Goal: Information Seeking & Learning: Learn about a topic

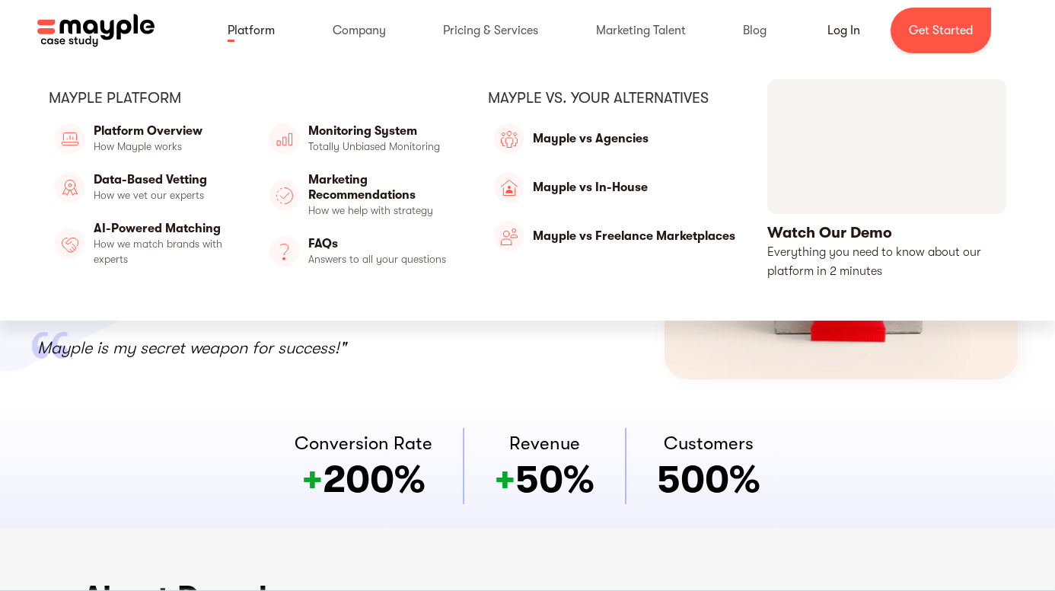
click at [269, 37] on link at bounding box center [251, 30] width 78 height 49
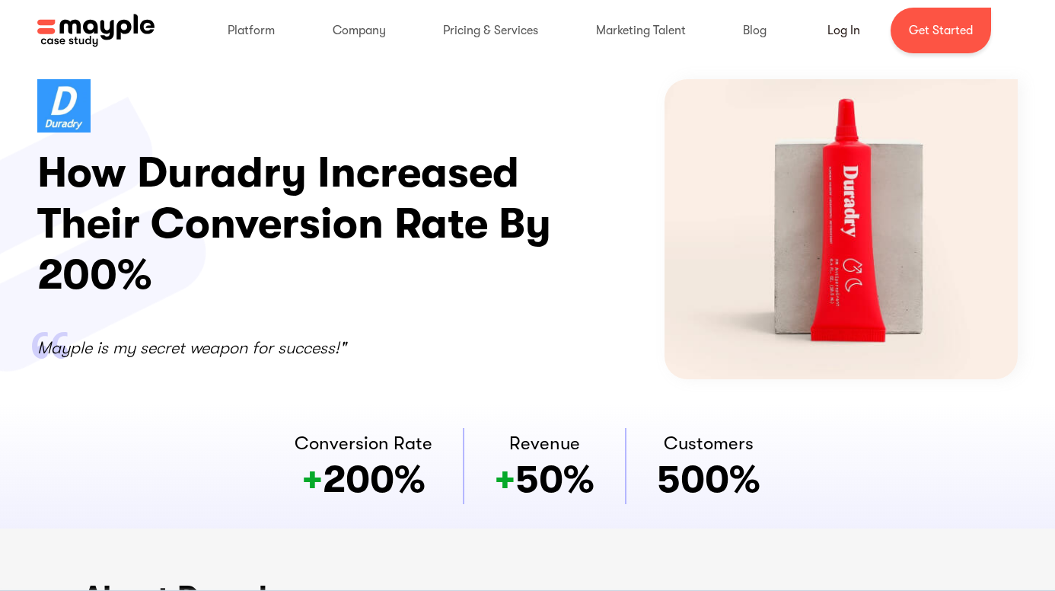
click at [105, 22] on img at bounding box center [96, 31] width 118 height 34
click at [117, 10] on div "Platform Mayple platform Platform Overview How Mayple works Data-Based Vetting …" at bounding box center [527, 31] width 1005 height 46
click at [123, 34] on img at bounding box center [96, 31] width 118 height 34
click at [926, 28] on link "Get Started" at bounding box center [941, 31] width 101 height 46
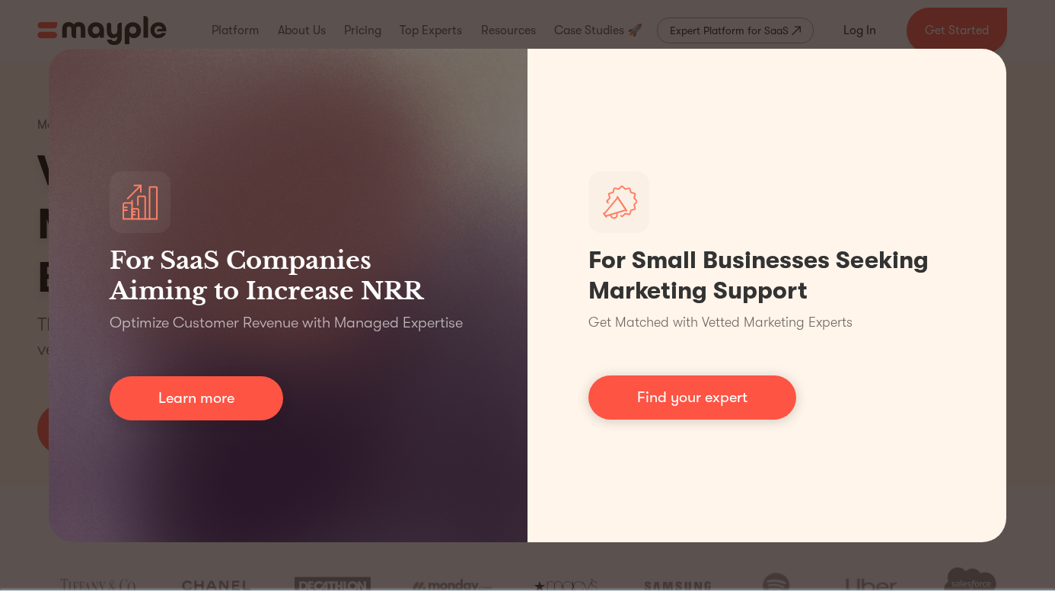
click at [1008, 46] on div "For SaaS Companies Aiming to Increase NRR Optimize Customer Revenue with Manage…" at bounding box center [527, 295] width 1055 height 591
click at [704, 567] on div "For SaaS Companies Aiming to Increase NRR Optimize Customer Revenue with Manage…" at bounding box center [527, 295] width 1055 height 591
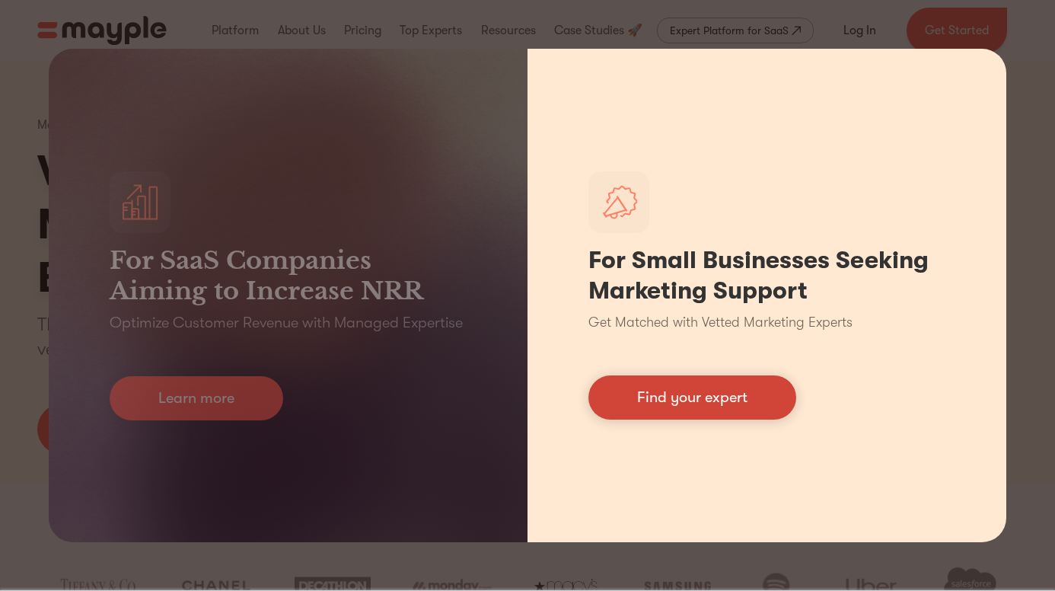
click at [725, 389] on link "Find your expert" at bounding box center [693, 397] width 208 height 44
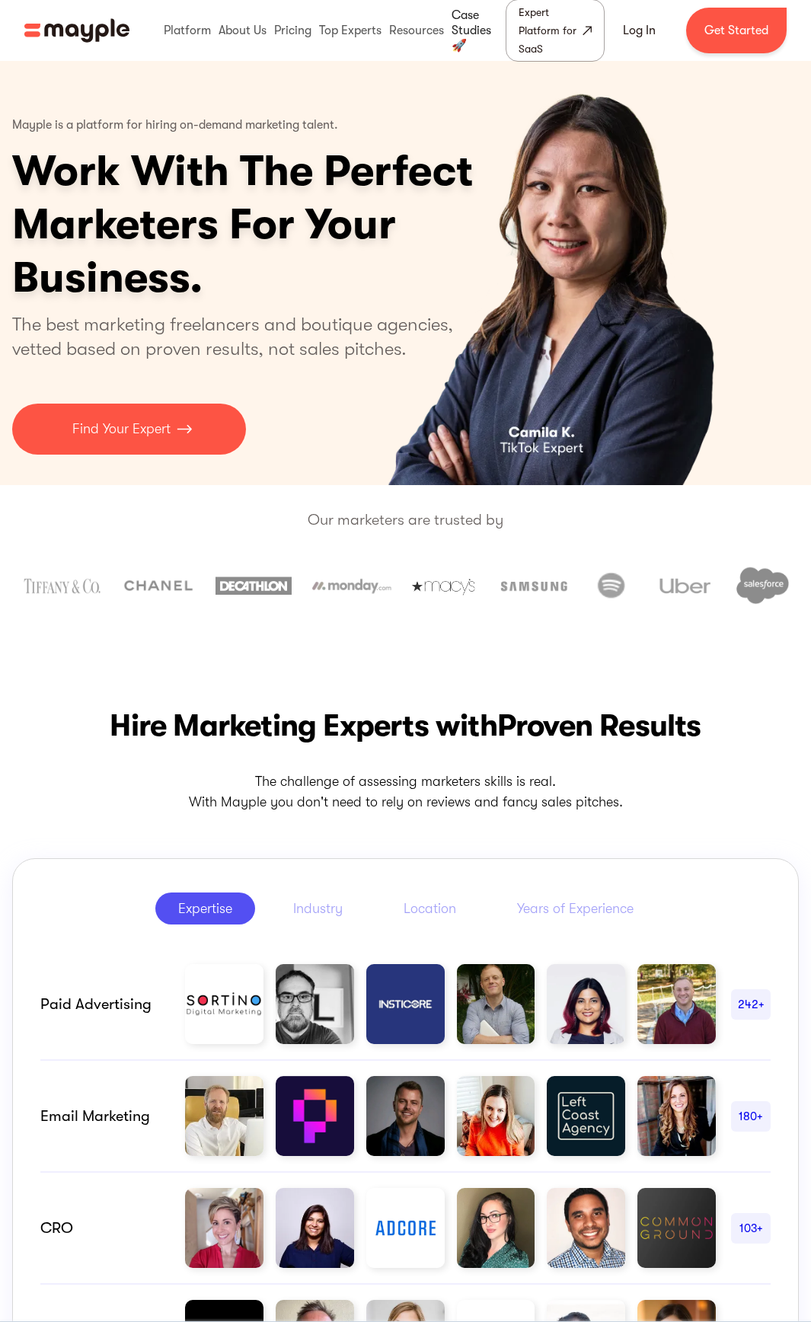
click at [479, 31] on link at bounding box center [476, 30] width 57 height 49
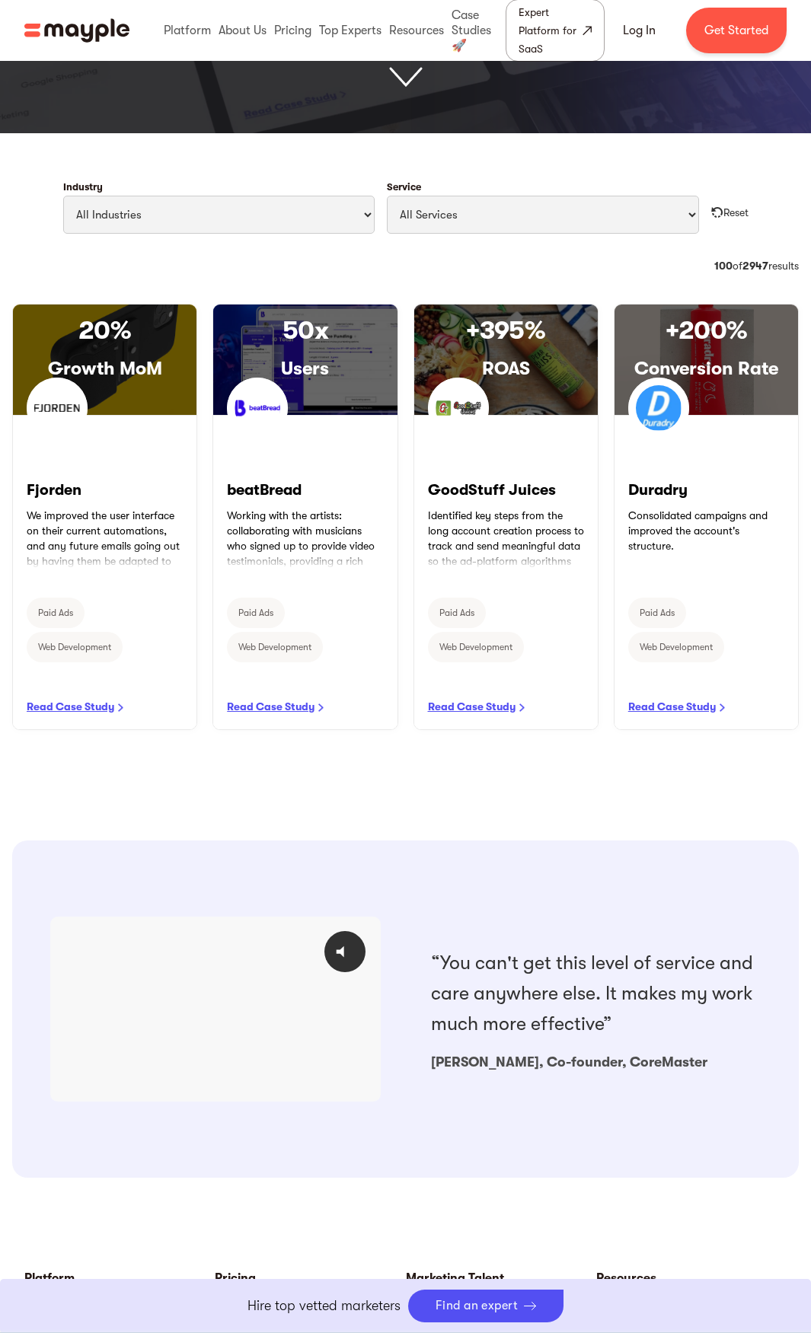
scroll to position [609, 0]
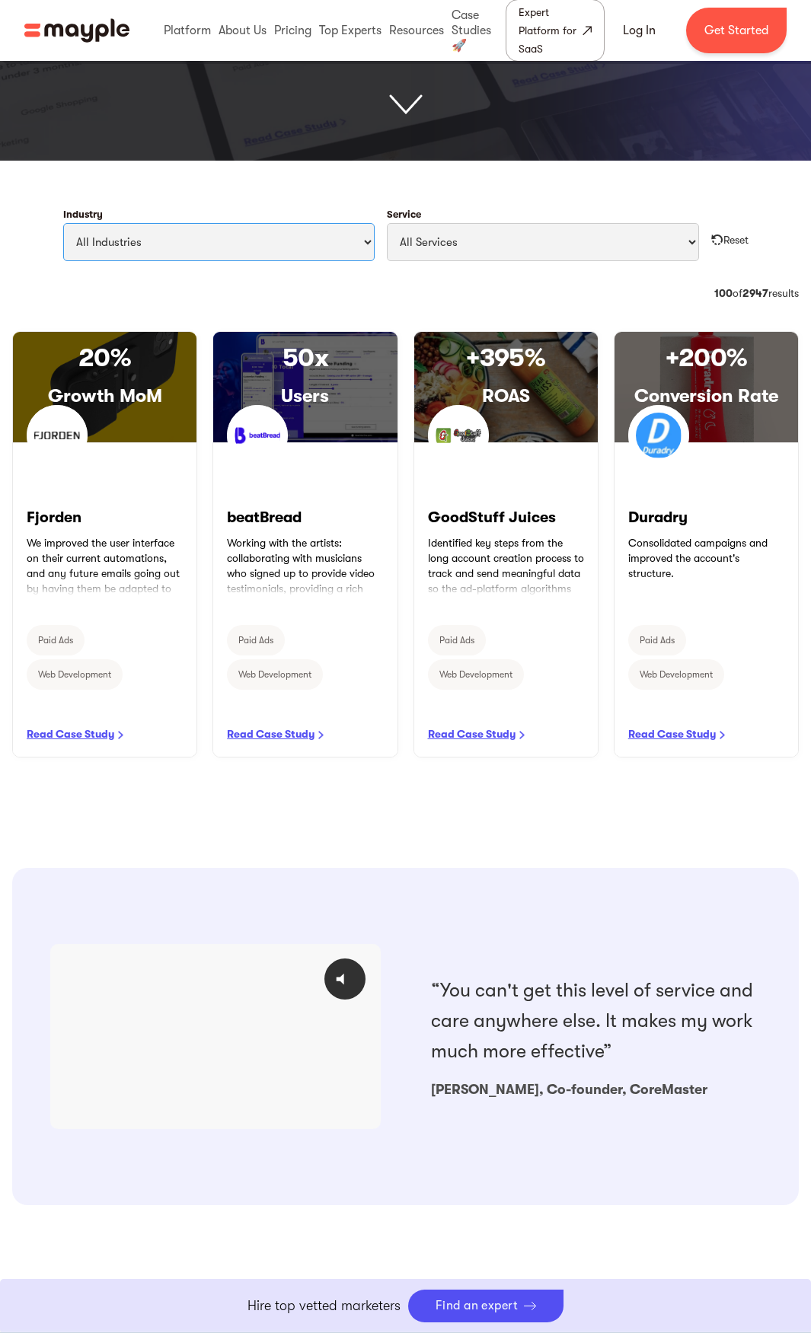
click at [289, 232] on select "All Industries Travel & Leisure Nonprofit & Government Automotive & Transportat…" at bounding box center [219, 242] width 312 height 38
click at [484, 241] on select "All Services Paid Ads Email Marketing SEO CRO Social Media Management Marketing…" at bounding box center [543, 242] width 312 height 38
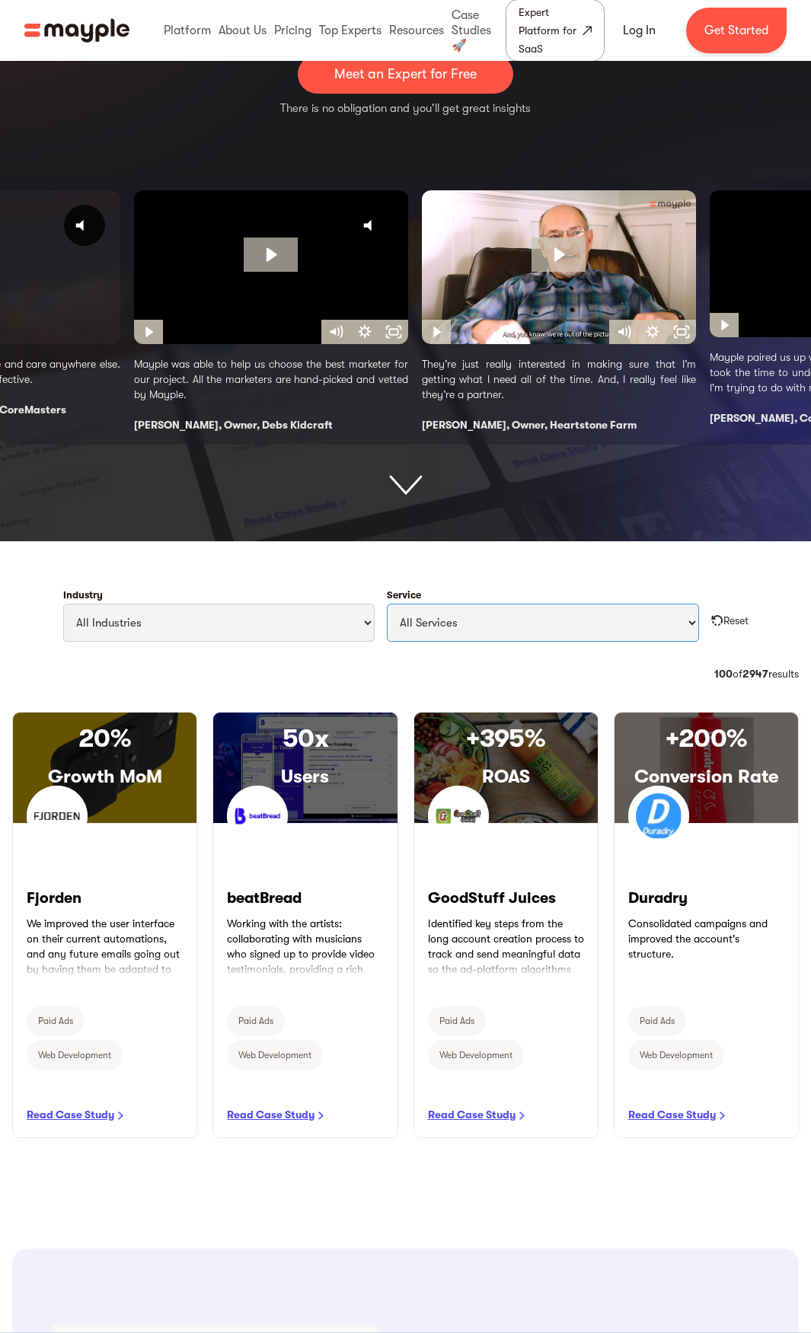
scroll to position [0, 0]
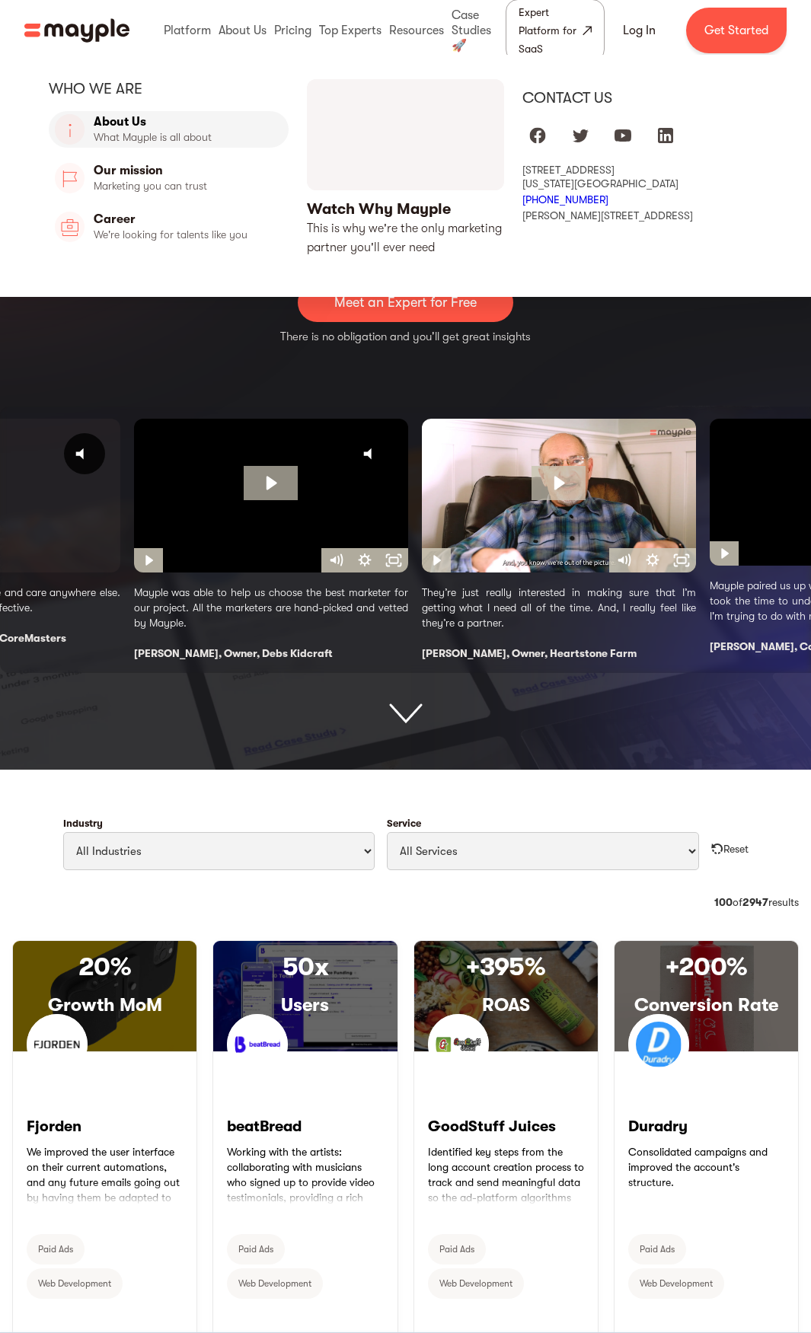
click at [140, 118] on link "About Us" at bounding box center [169, 129] width 240 height 37
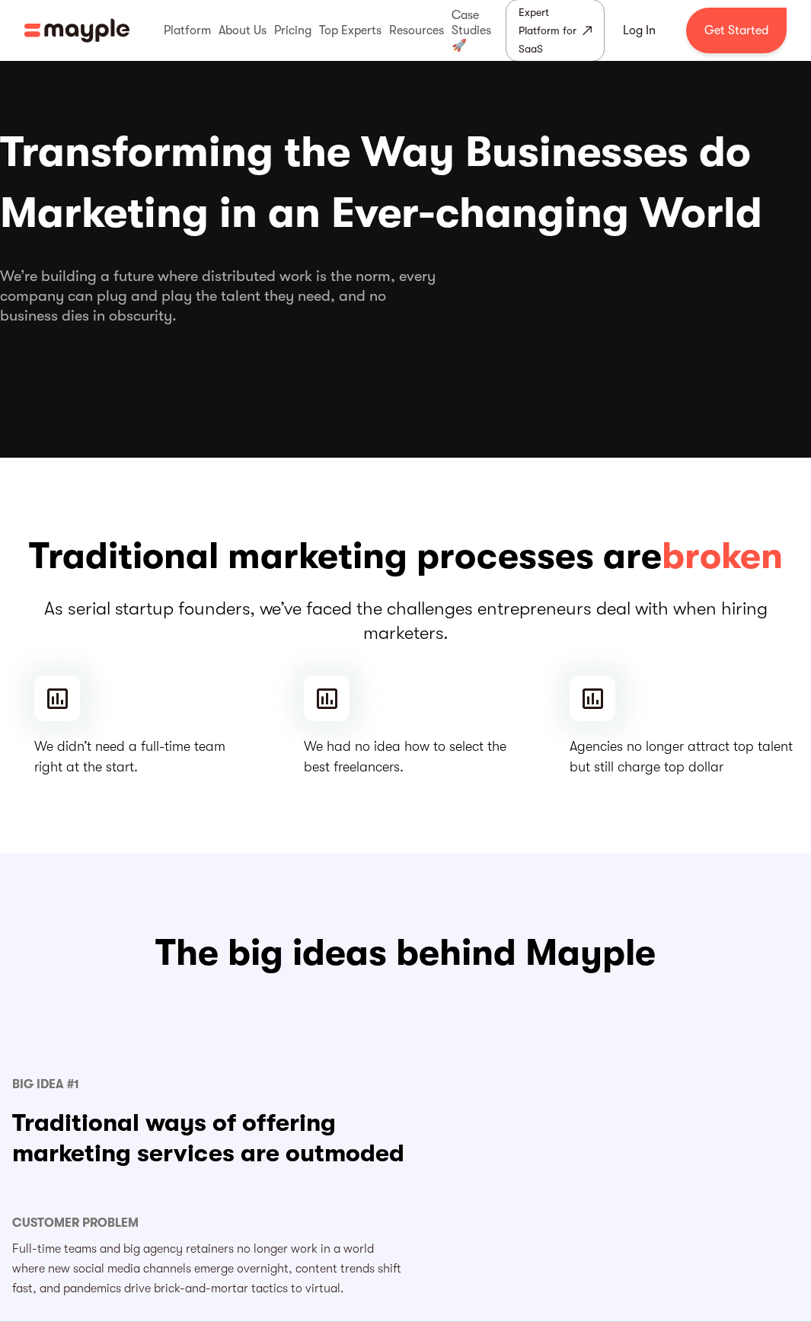
click at [335, 126] on h1 "Transforming the Way Businesses do Marketing in an Ever-changing World" at bounding box center [405, 183] width 811 height 122
click at [335, 143] on h1 "Transforming the Way Businesses do Marketing in an Ever-changing World" at bounding box center [405, 183] width 811 height 122
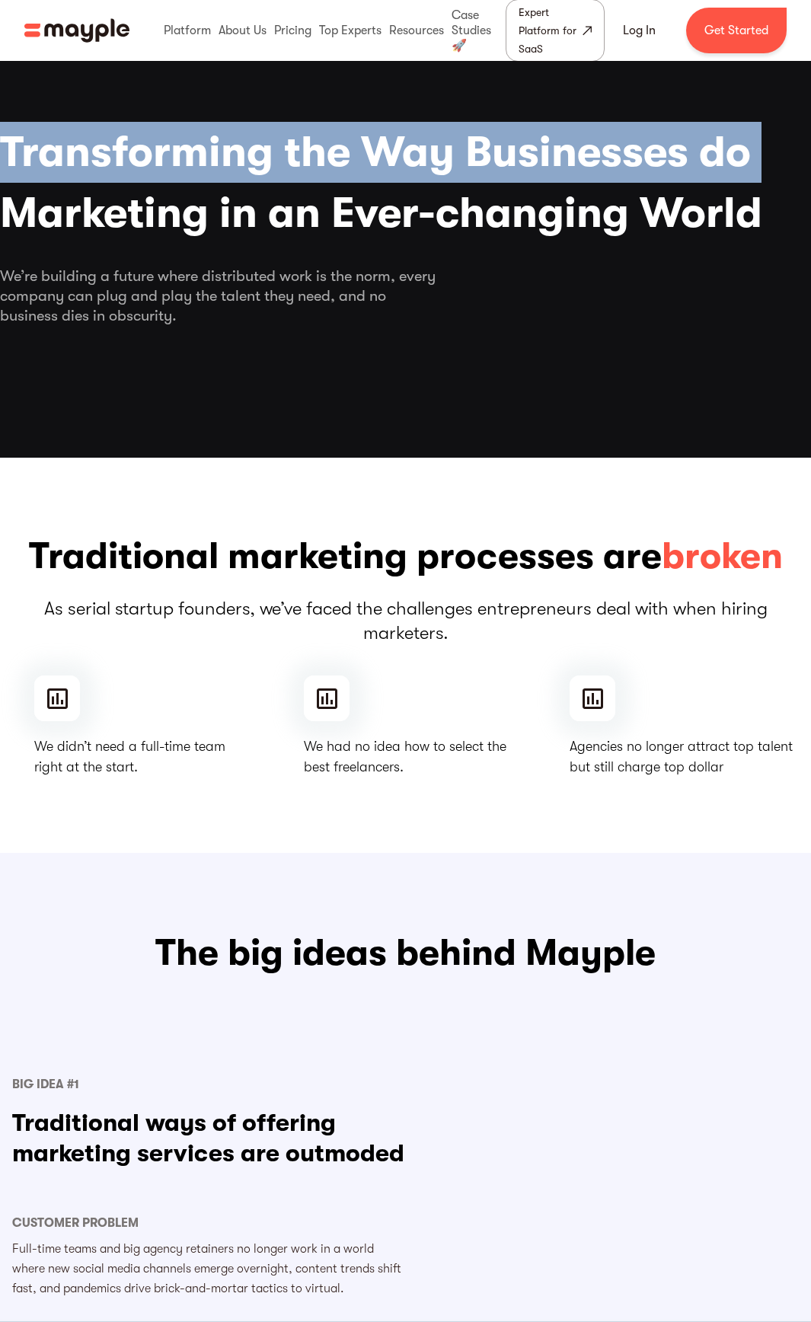
click at [335, 143] on h1 "Transforming the Way Businesses do Marketing in an Ever-changing World" at bounding box center [405, 183] width 811 height 122
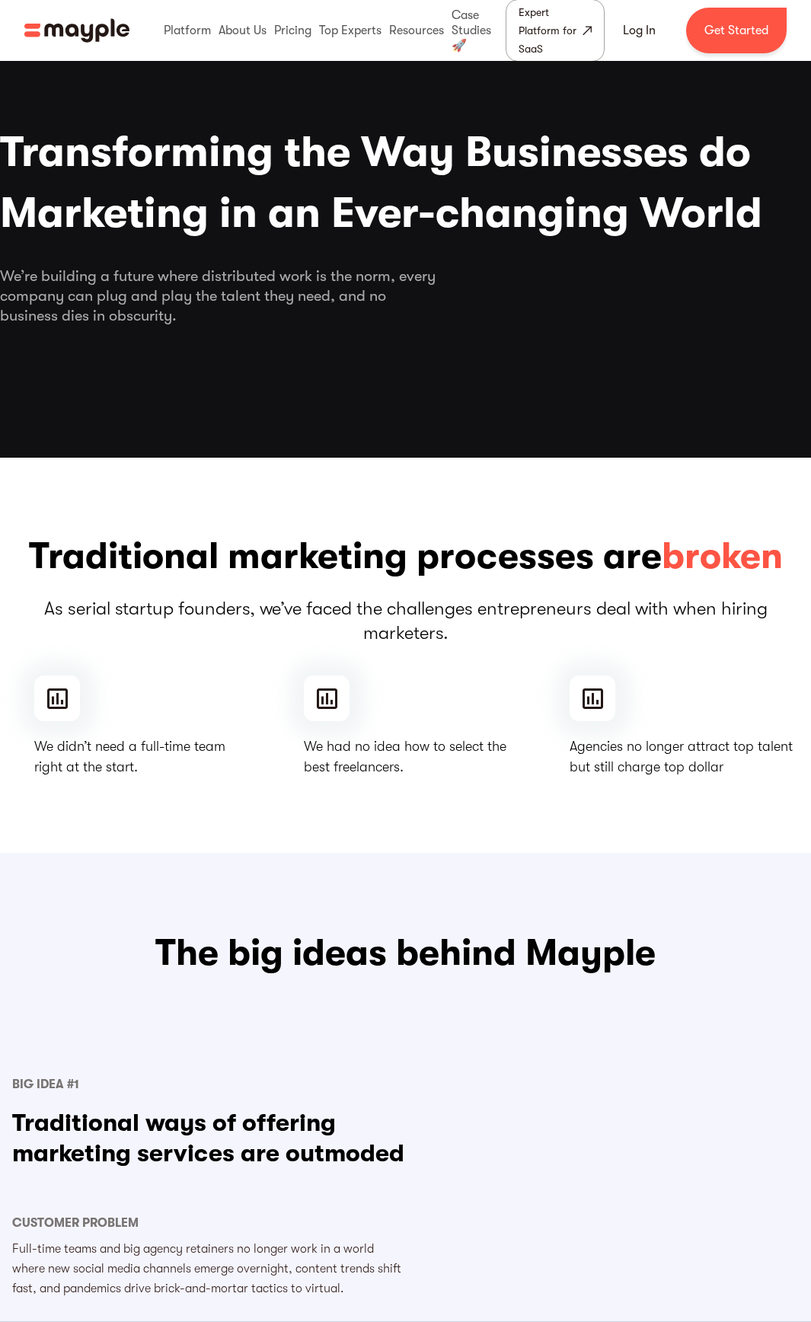
click at [375, 220] on span "Marketing in an Ever-changing World" at bounding box center [405, 213] width 811 height 61
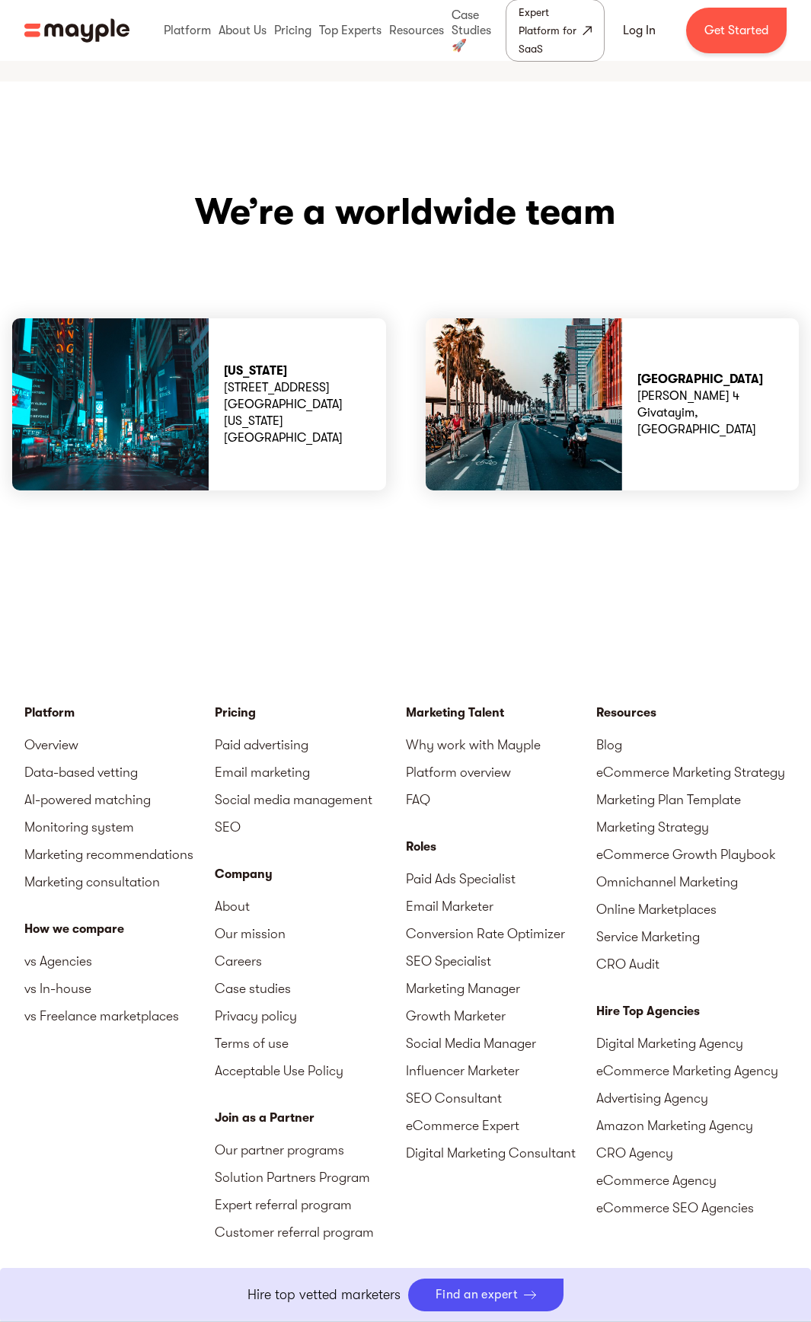
scroll to position [4425, 0]
